Goal: Information Seeking & Learning: Learn about a topic

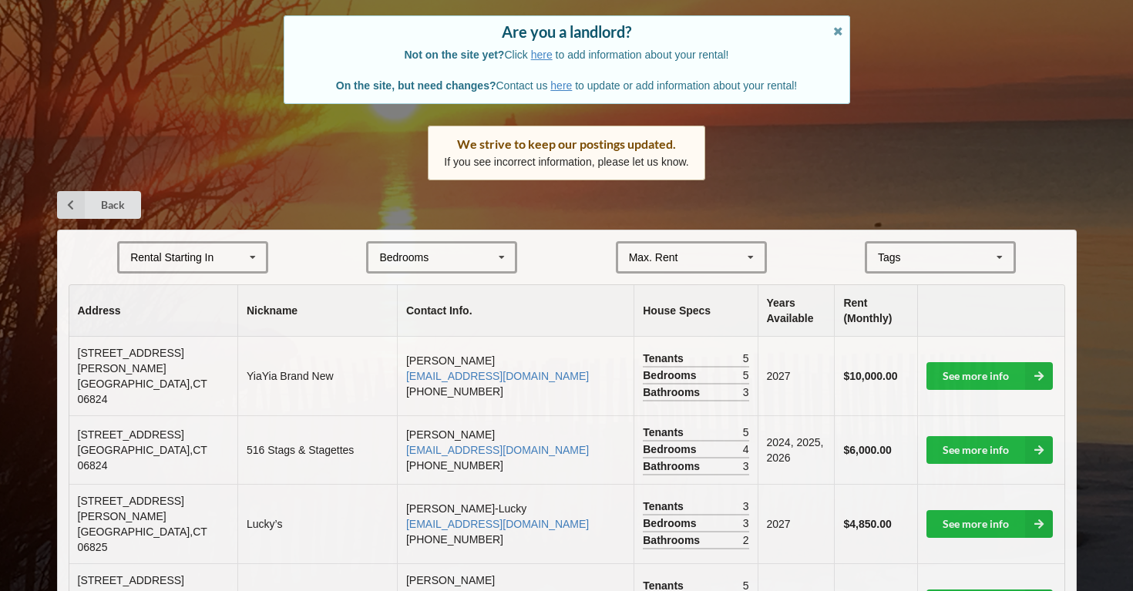
scroll to position [127, 0]
click at [960, 362] on link "See more info" at bounding box center [990, 376] width 126 height 28
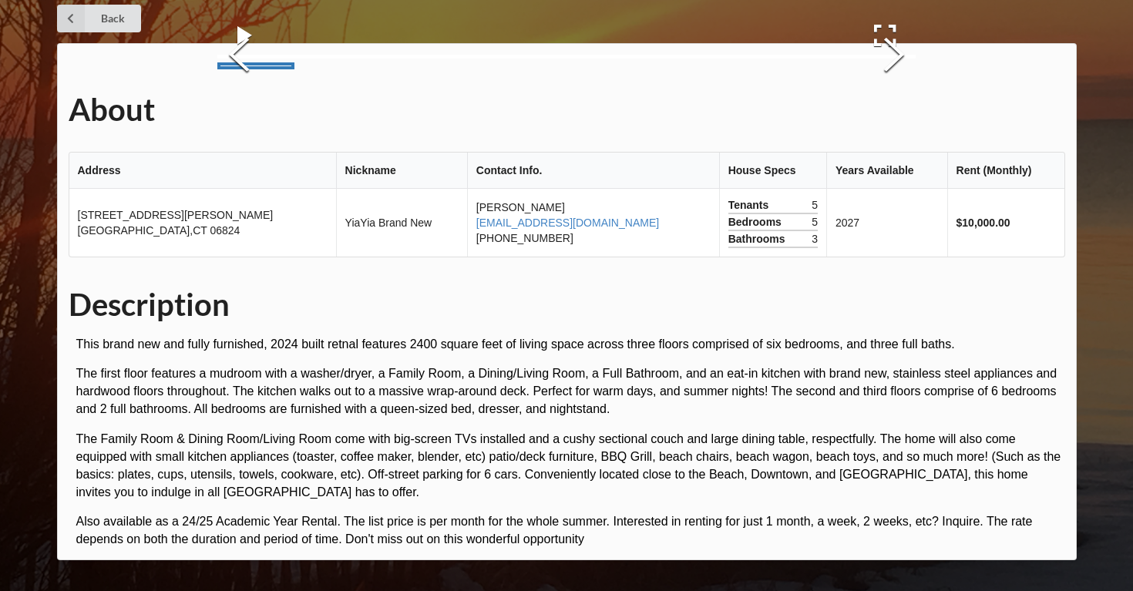
scroll to position [66, 0]
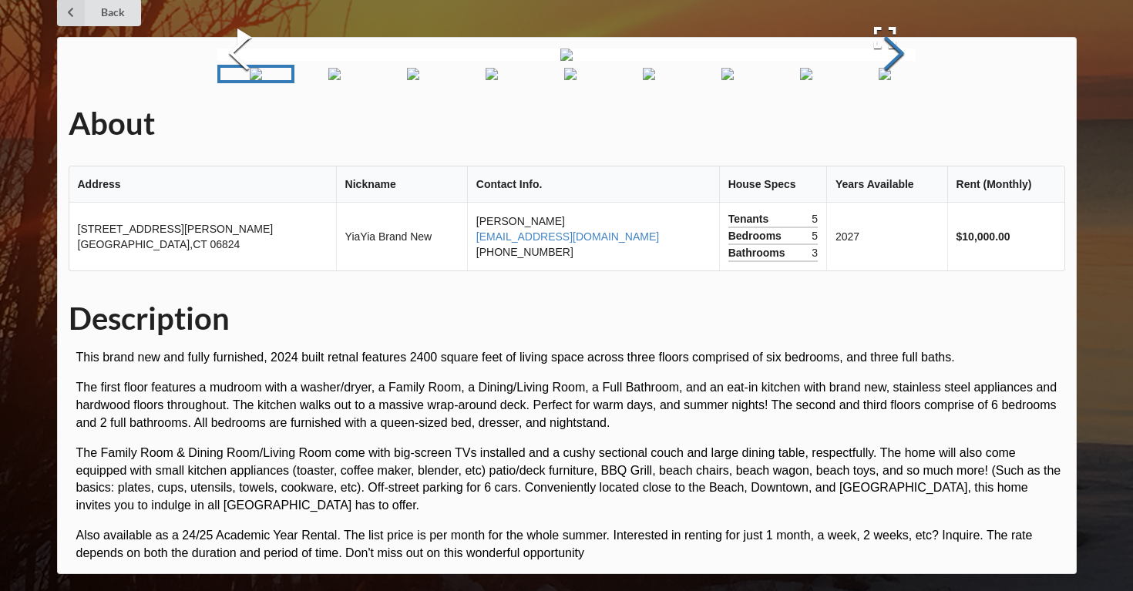
click at [885, 125] on button "Next Slide" at bounding box center [894, 55] width 43 height 140
click at [890, 125] on button "Next Slide" at bounding box center [894, 55] width 43 height 140
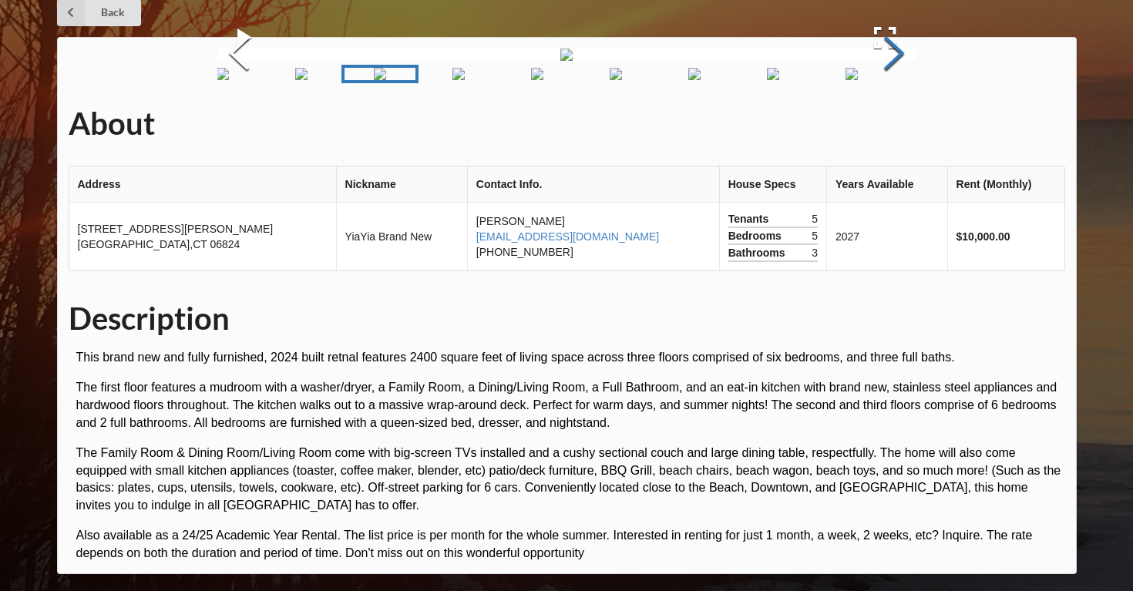
click at [890, 125] on button "Next Slide" at bounding box center [894, 55] width 43 height 140
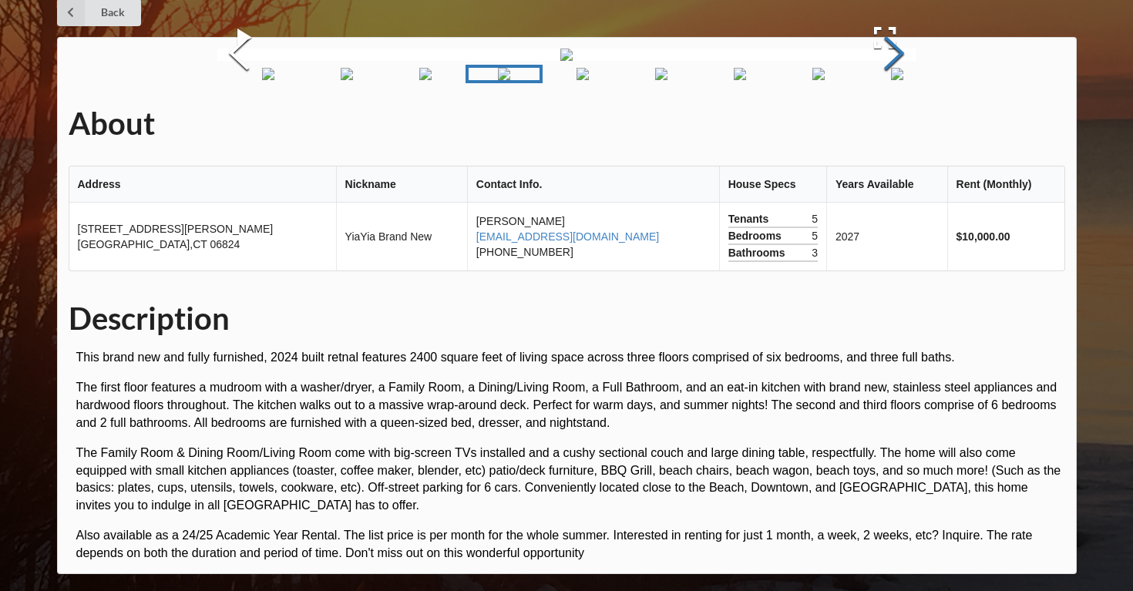
click at [890, 125] on button "Next Slide" at bounding box center [894, 55] width 43 height 140
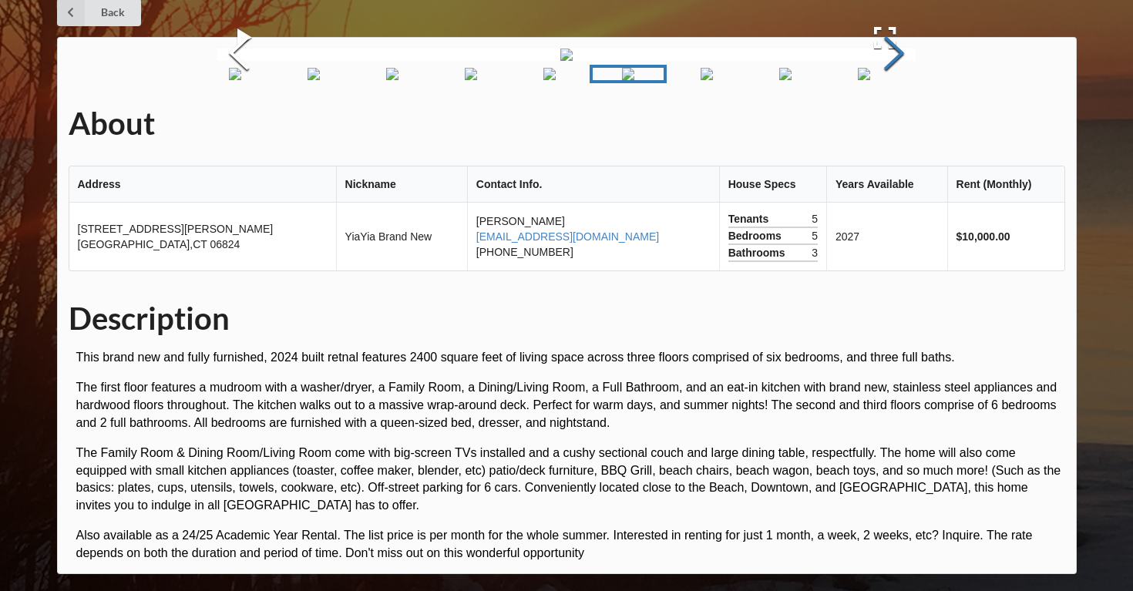
click at [890, 125] on button "Next Slide" at bounding box center [894, 55] width 43 height 140
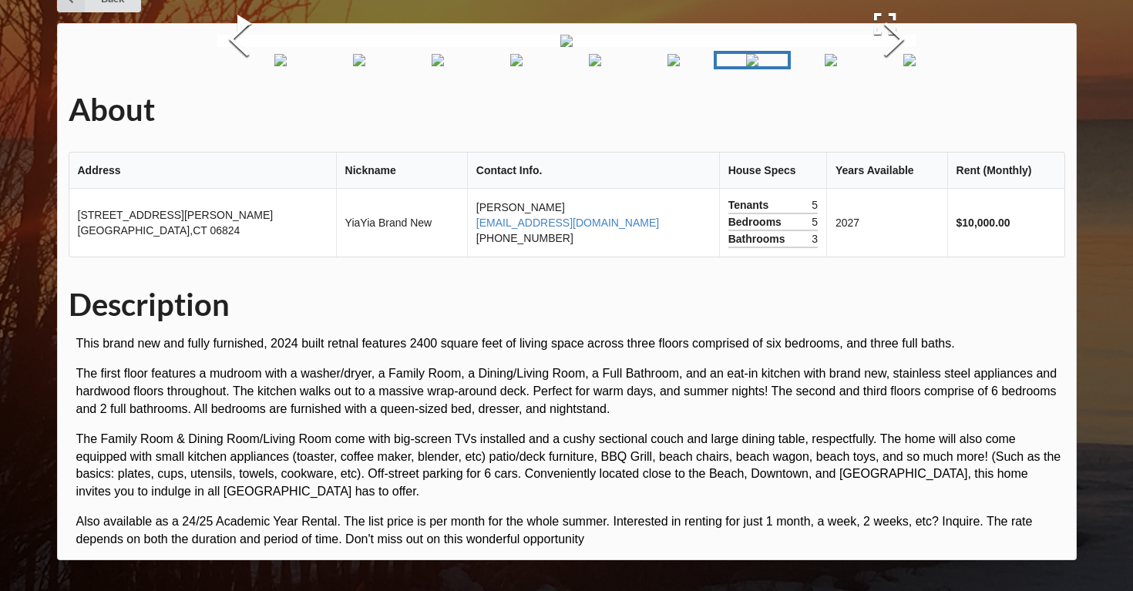
scroll to position [110, 0]
click at [887, 111] on button "Next Slide" at bounding box center [894, 41] width 43 height 140
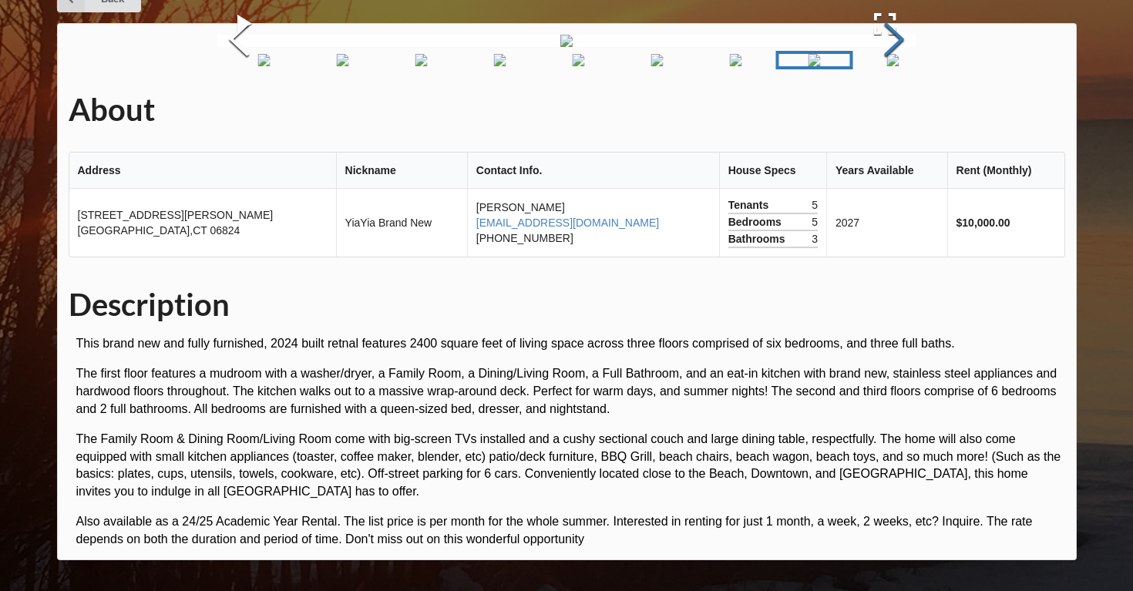
click at [887, 111] on button "Next Slide" at bounding box center [894, 41] width 43 height 140
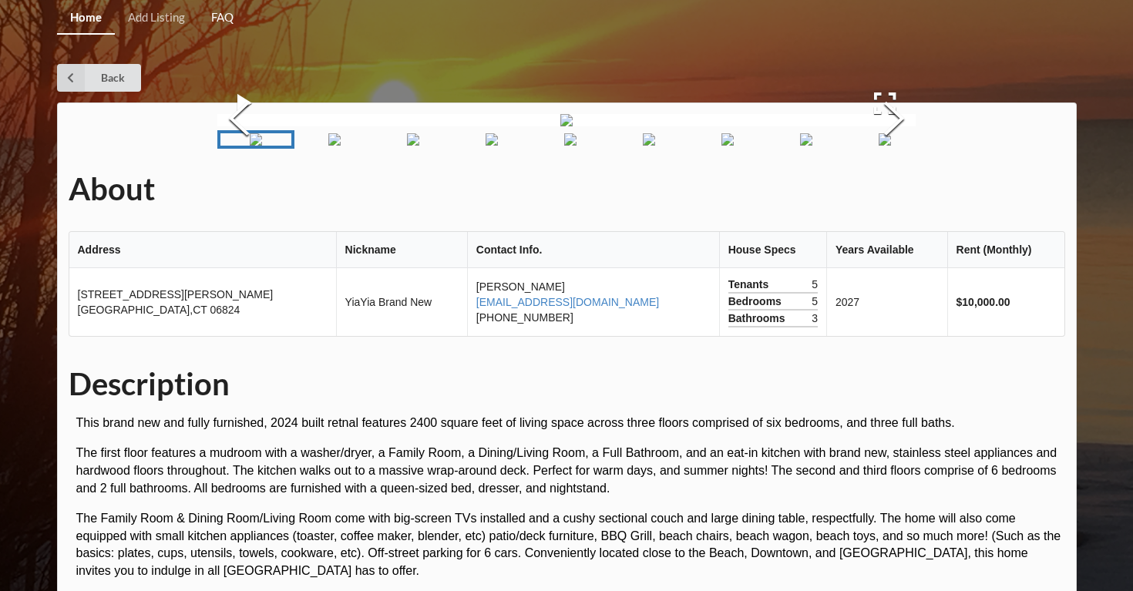
scroll to position [0, 0]
click at [63, 73] on icon at bounding box center [71, 78] width 28 height 28
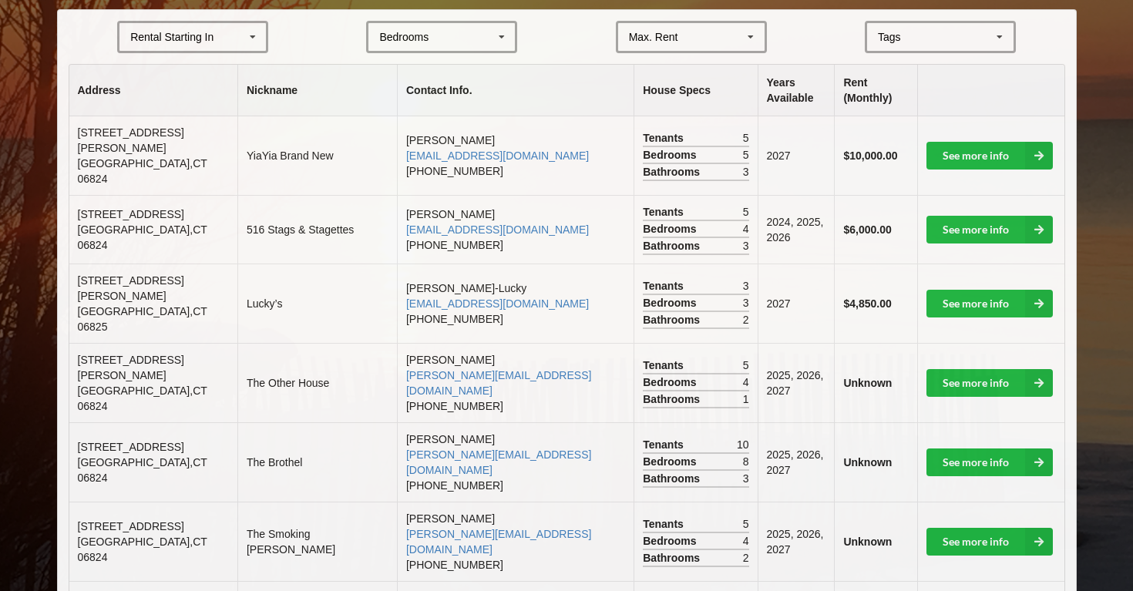
scroll to position [349, 0]
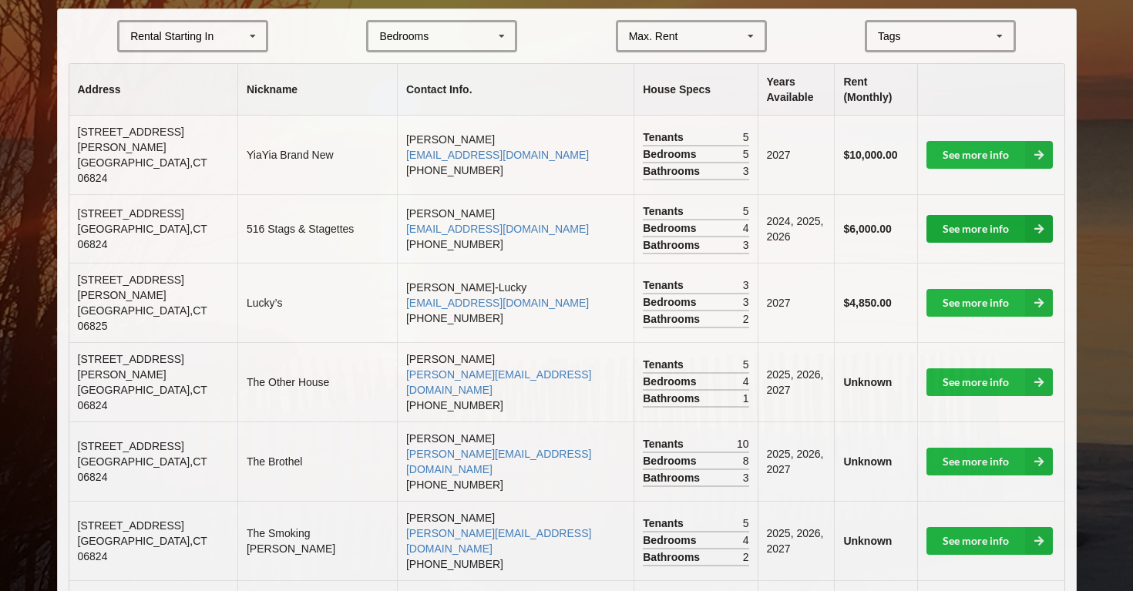
click at [947, 215] on link "See more info" at bounding box center [990, 229] width 126 height 28
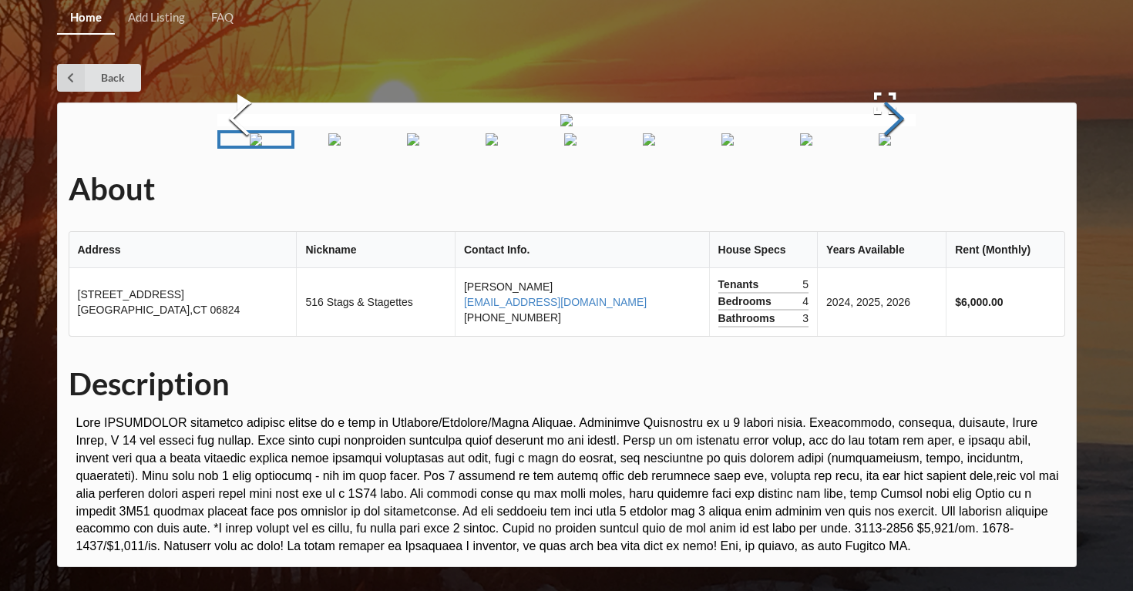
click at [881, 190] on button "Next Slide" at bounding box center [894, 121] width 43 height 140
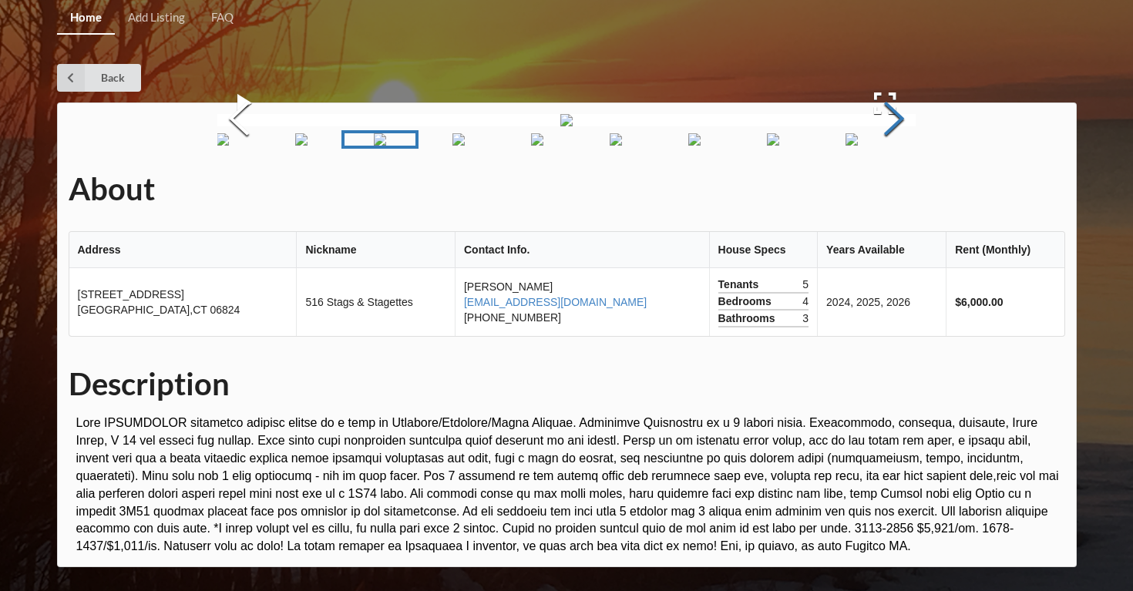
click at [881, 190] on button "Next Slide" at bounding box center [894, 121] width 43 height 140
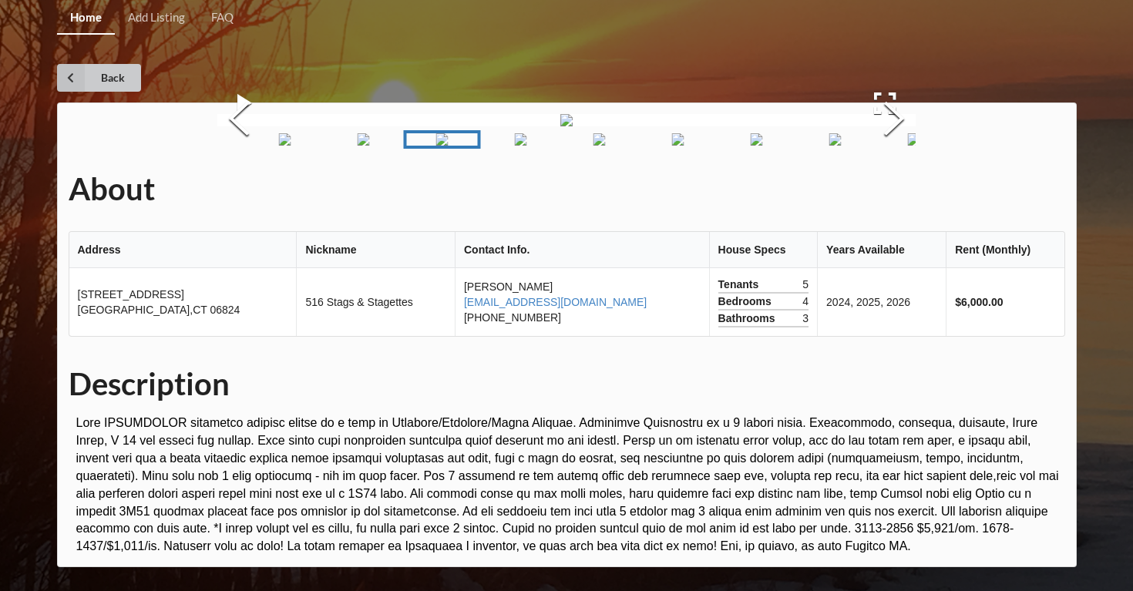
click at [129, 69] on link "Back" at bounding box center [99, 78] width 84 height 28
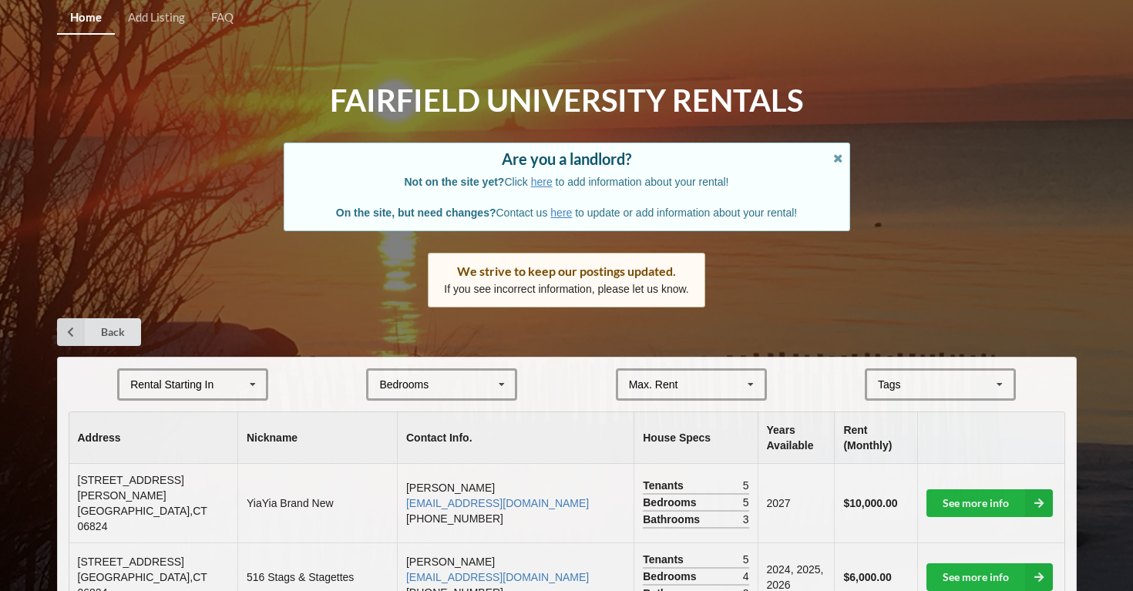
scroll to position [349, 0]
